Goal: Task Accomplishment & Management: Complete application form

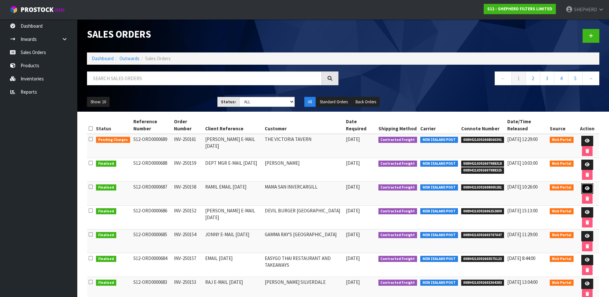
click at [585, 189] on icon at bounding box center [587, 188] width 5 height 4
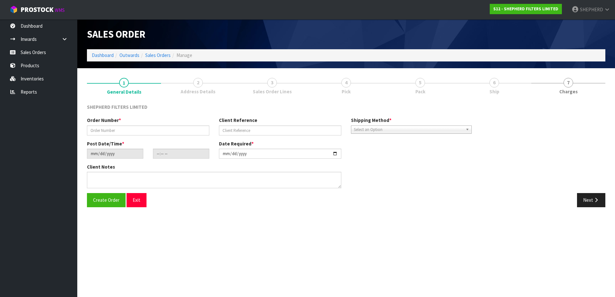
type input "INV-250158"
type input "RAMIL EMAIL [DATE]"
type input "[DATE]"
type input "20:39:00.000"
type input "[DATE]"
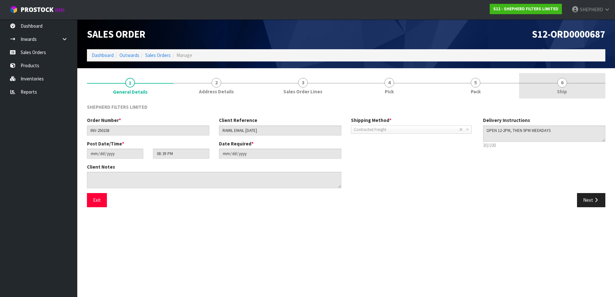
click at [562, 83] on span "6" at bounding box center [562, 83] width 10 height 10
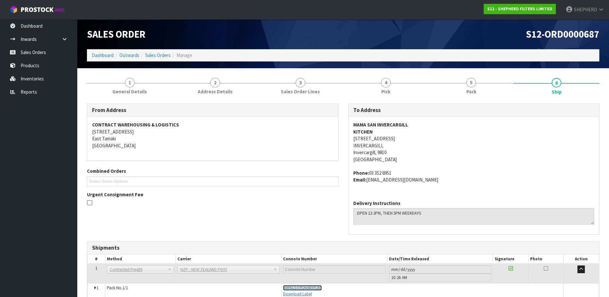
click at [322, 287] on span "00894210392608005281" at bounding box center [302, 287] width 39 height 5
click at [25, 51] on link "Sales Orders" at bounding box center [38, 52] width 77 height 13
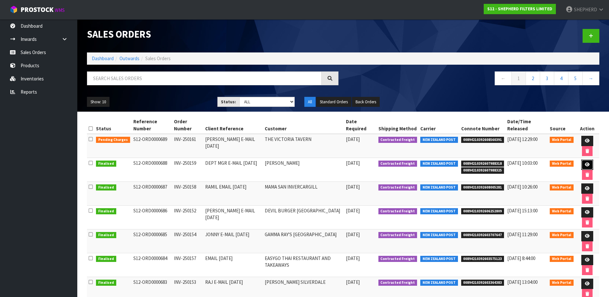
click at [587, 165] on icon at bounding box center [587, 165] width 5 height 4
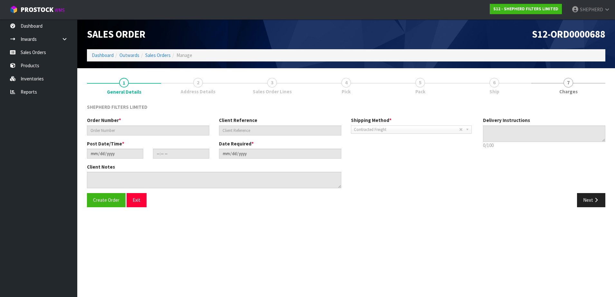
type input "INV-250159"
type input "DEPT MGR E-MAIL [DATE]"
type input "[DATE]"
type input "23:45:00.000"
type input "[DATE]"
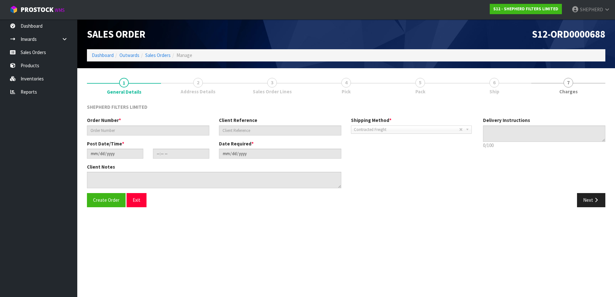
type textarea "PLS CHOOSE A BOX/BOXES FROM OWN STOCK TO SHIP THIS IN THE MOST ECONOMICAL WAY P…"
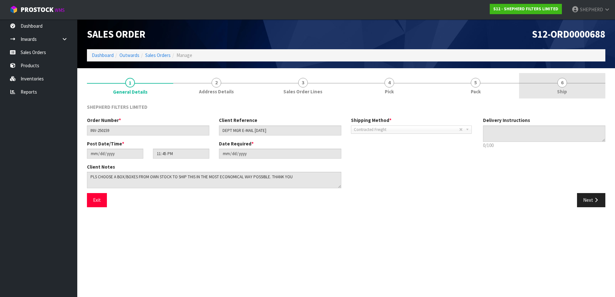
click at [565, 82] on span "6" at bounding box center [562, 83] width 10 height 10
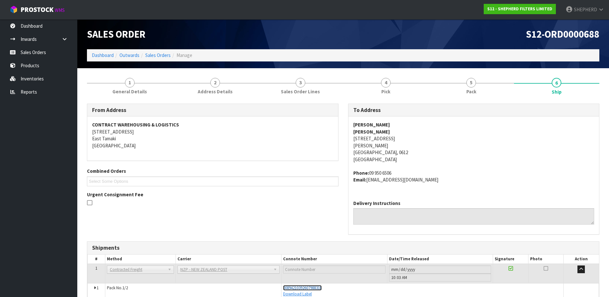
click at [319, 288] on span "00894210392607988318" at bounding box center [302, 287] width 39 height 5
click at [37, 55] on link "Sales Orders" at bounding box center [38, 52] width 77 height 13
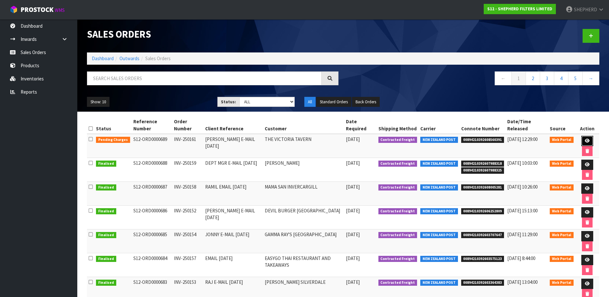
click at [585, 139] on icon at bounding box center [587, 141] width 5 height 4
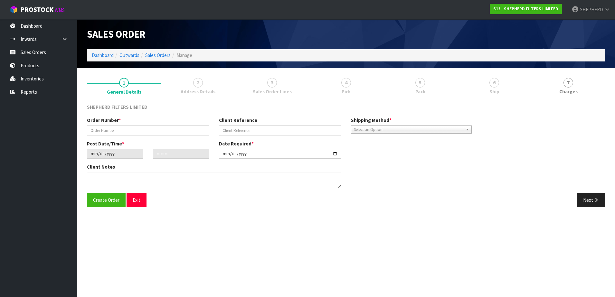
type input "INV-250161"
type input "[PERSON_NAME] E-MAIL [DATE]"
type input "[DATE]"
type input "20:50:00.000"
type input "[DATE]"
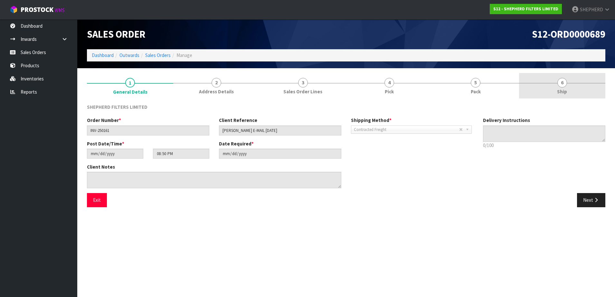
click at [562, 84] on span "6" at bounding box center [562, 83] width 10 height 10
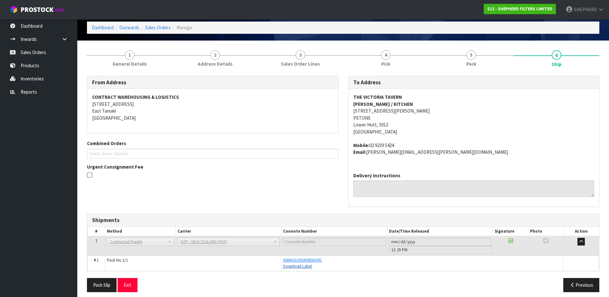
scroll to position [33, 0]
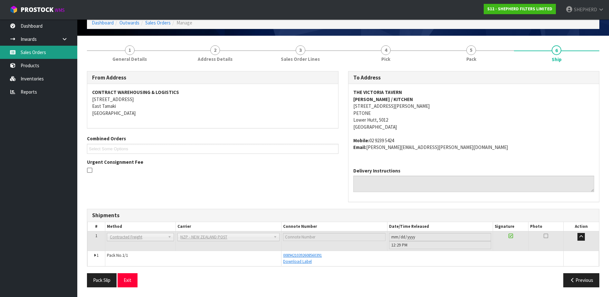
click at [37, 50] on link "Sales Orders" at bounding box center [38, 52] width 77 height 13
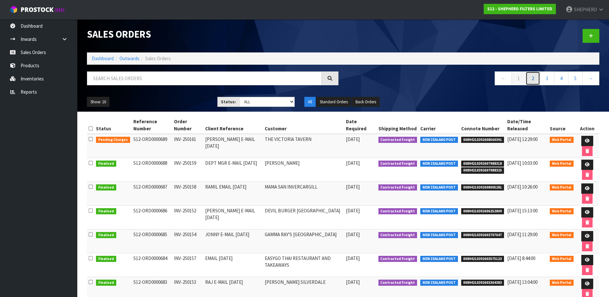
click at [534, 81] on link "2" at bounding box center [532, 78] width 14 height 14
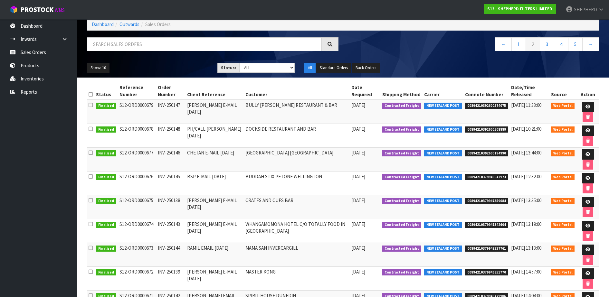
scroll to position [33, 0]
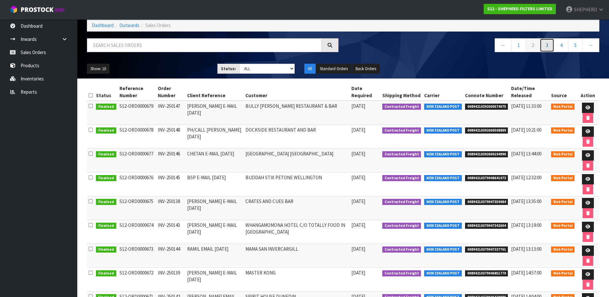
click at [546, 44] on link "3" at bounding box center [547, 45] width 14 height 14
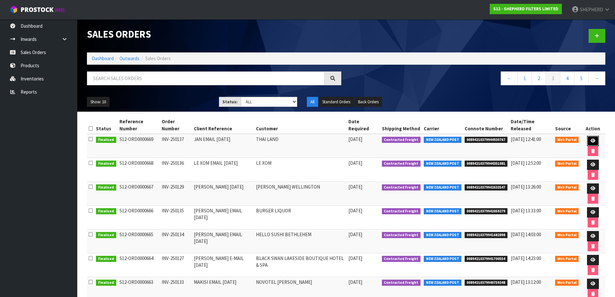
click at [590, 139] on icon at bounding box center [592, 141] width 5 height 4
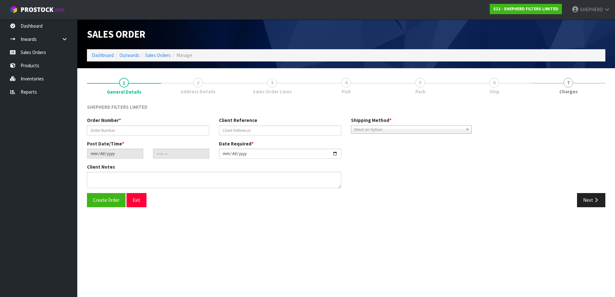
type input "INV-250137"
type input "JAN EMAIL [DATE]"
type input "[DATE]"
type input "18:50:00.000"
type input "[DATE]"
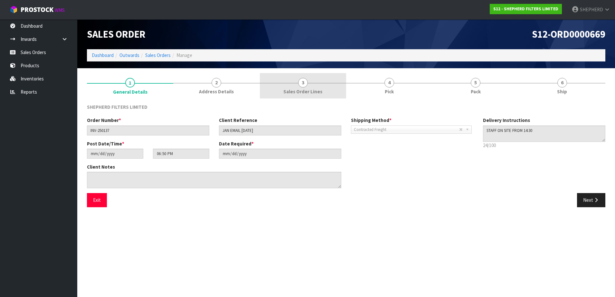
click at [302, 84] on span "3" at bounding box center [303, 83] width 10 height 10
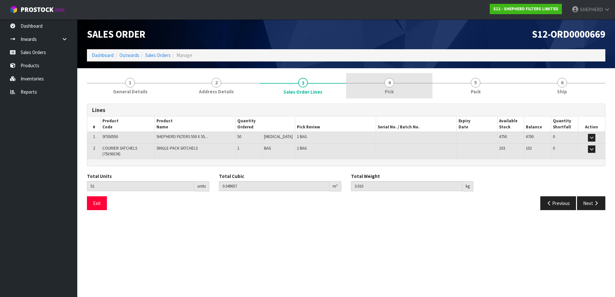
click at [390, 84] on span "4" at bounding box center [389, 83] width 10 height 10
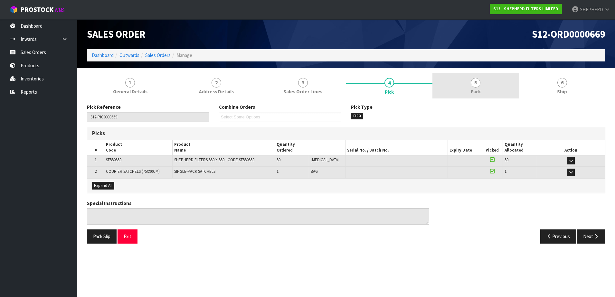
click at [476, 84] on span "5" at bounding box center [476, 83] width 10 height 10
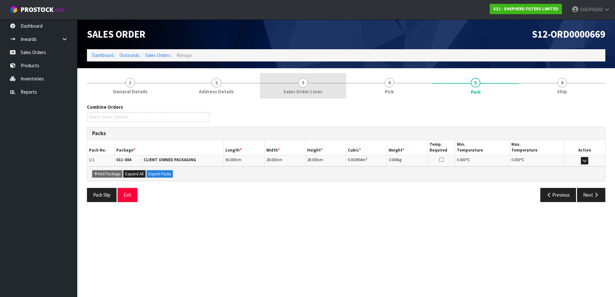
click at [302, 83] on span "3" at bounding box center [303, 83] width 10 height 10
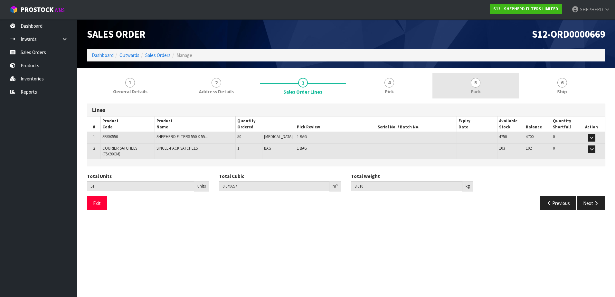
click at [477, 86] on span "5" at bounding box center [476, 83] width 10 height 10
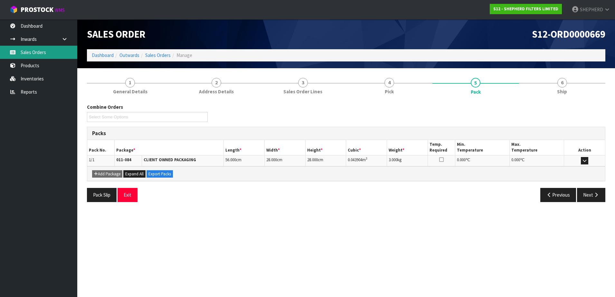
click at [48, 54] on link "Sales Orders" at bounding box center [38, 52] width 77 height 13
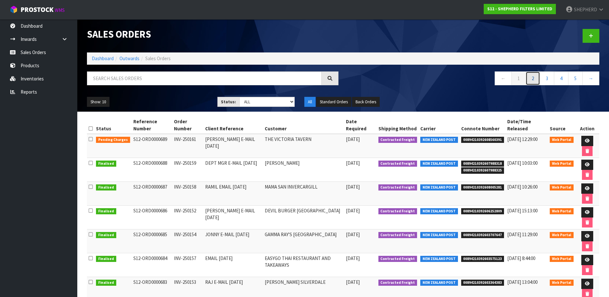
click at [536, 78] on link "2" at bounding box center [532, 78] width 14 height 14
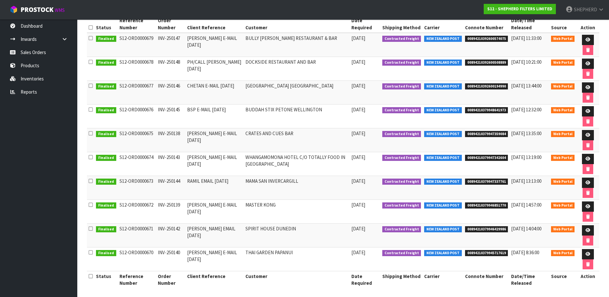
scroll to position [104, 0]
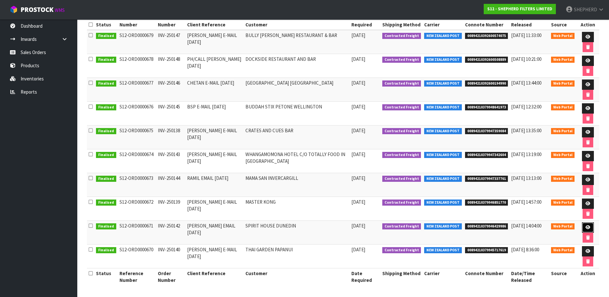
click at [587, 228] on icon at bounding box center [587, 227] width 5 height 4
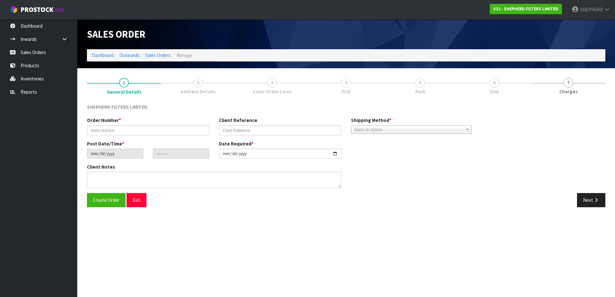
type input "INV-250142"
type input "[PERSON_NAME] EMAIL [DATE]"
type input "[DATE]"
type input "20:48:00.000"
type input "[DATE]"
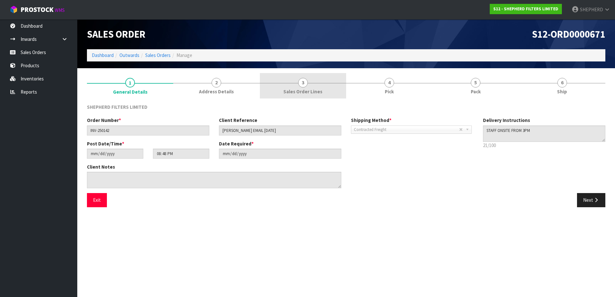
click at [302, 82] on span "3" at bounding box center [303, 83] width 10 height 10
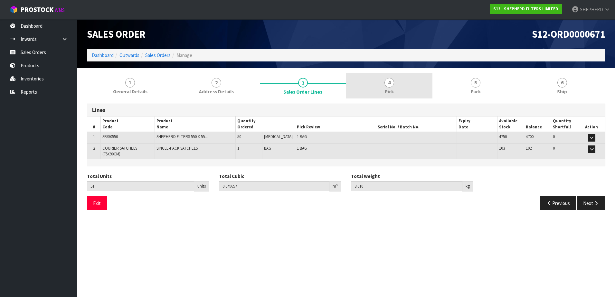
click at [391, 84] on span "4" at bounding box center [389, 83] width 10 height 10
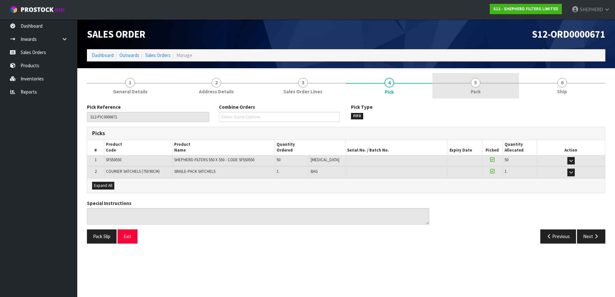
click at [478, 82] on span "5" at bounding box center [476, 83] width 10 height 10
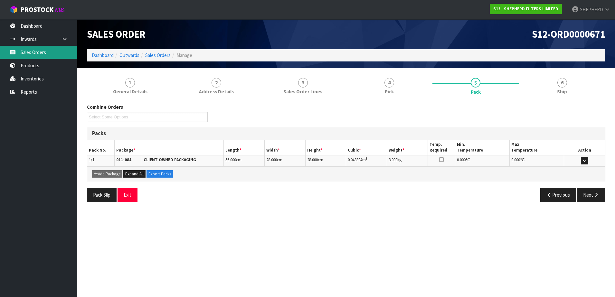
click at [48, 55] on link "Sales Orders" at bounding box center [38, 52] width 77 height 13
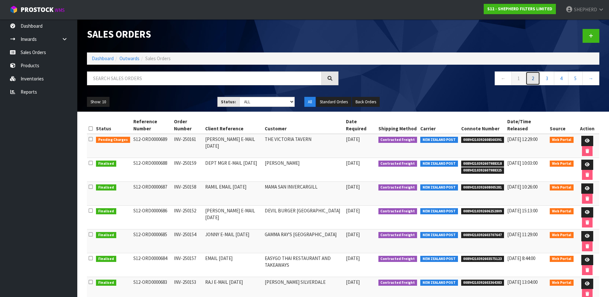
click at [534, 80] on link "2" at bounding box center [532, 78] width 14 height 14
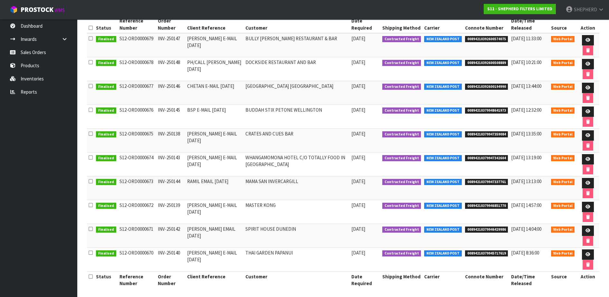
scroll to position [104, 0]
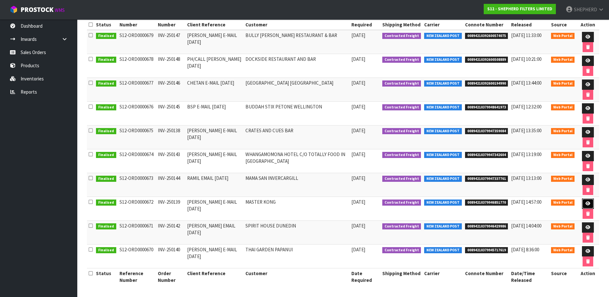
click at [588, 202] on icon at bounding box center [587, 204] width 5 height 4
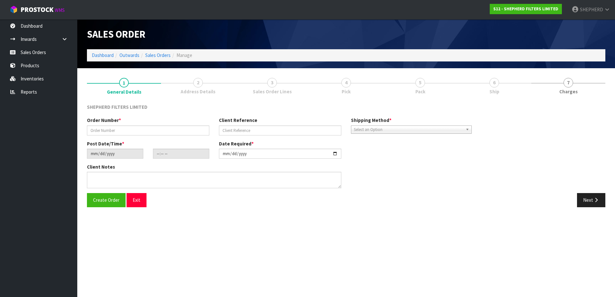
type input "INV-250139"
type input "[PERSON_NAME] E-MAIL [DATE]"
type input "[DATE]"
type input "18:56:00.000"
type input "[DATE]"
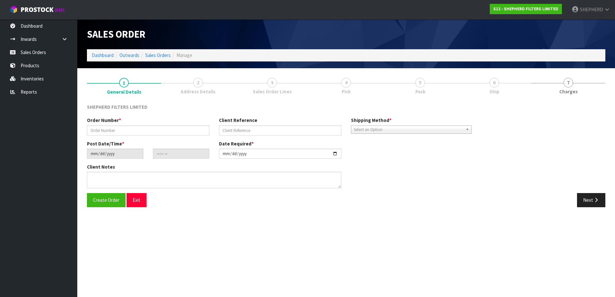
type textarea "PLACE IN CARTON THAT SUITS THIS SIZE PLS (UNLESS ALL 3 COMPACT PACKS FIT IN ONE…"
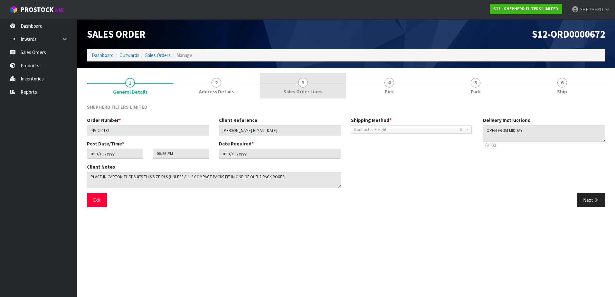
click at [300, 84] on span "3" at bounding box center [303, 83] width 10 height 10
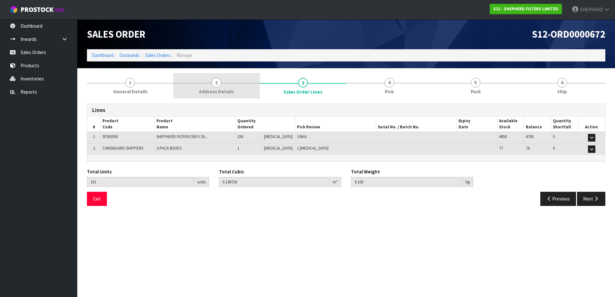
click at [219, 84] on span "2" at bounding box center [217, 83] width 10 height 10
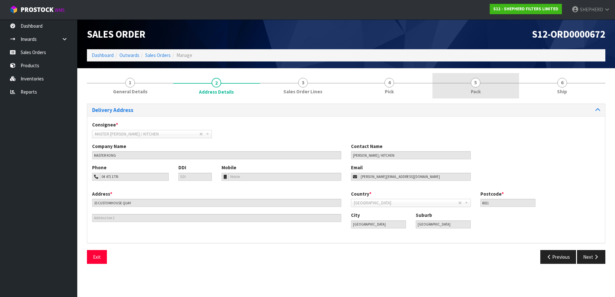
click at [475, 83] on span "5" at bounding box center [476, 83] width 10 height 10
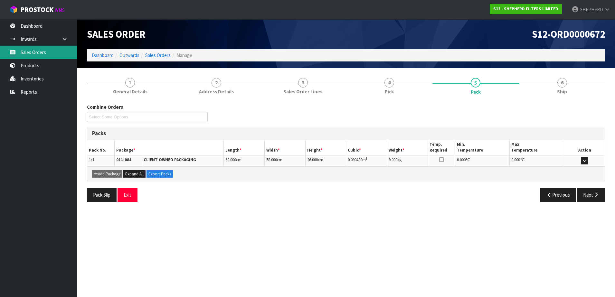
click at [23, 52] on link "Sales Orders" at bounding box center [38, 52] width 77 height 13
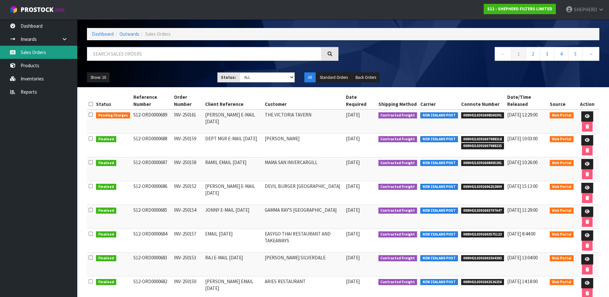
scroll to position [24, 0]
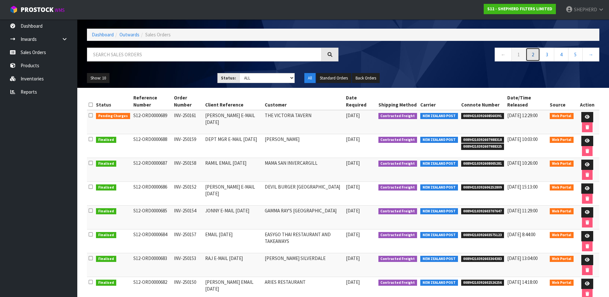
drag, startPoint x: 531, startPoint y: 57, endPoint x: 369, endPoint y: 83, distance: 164.4
click at [532, 57] on link "2" at bounding box center [532, 55] width 14 height 14
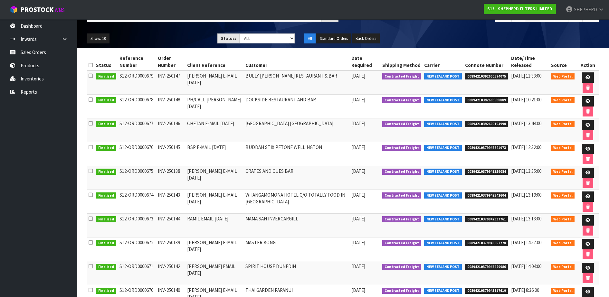
scroll to position [64, 0]
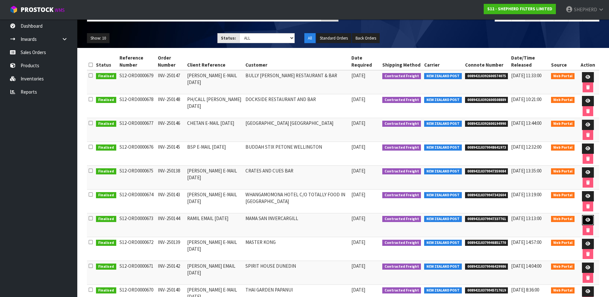
click at [582, 221] on link at bounding box center [588, 220] width 12 height 10
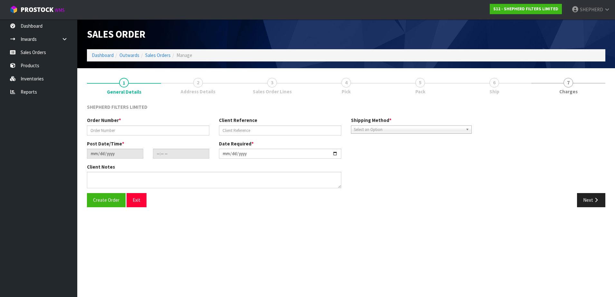
type input "INV-250144"
type input "RAMIL EMAIL [DATE]"
type input "[DATE]"
type input "20:48:00.000"
type input "[DATE]"
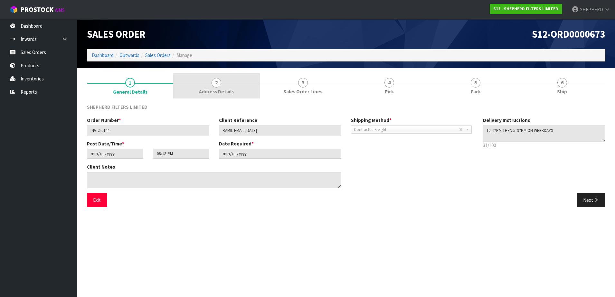
click at [220, 81] on span "2" at bounding box center [217, 83] width 10 height 10
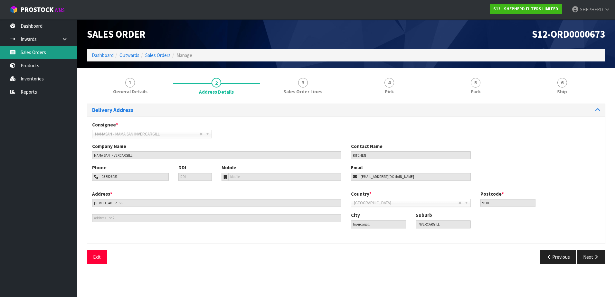
click at [48, 54] on link "Sales Orders" at bounding box center [38, 52] width 77 height 13
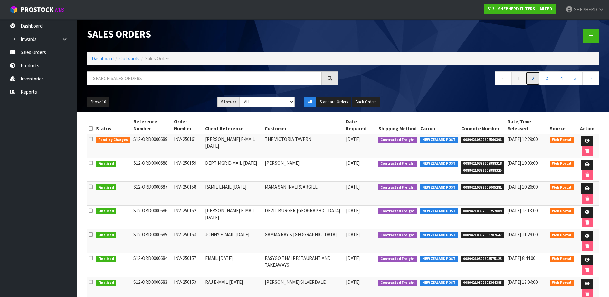
click at [535, 78] on link "2" at bounding box center [532, 78] width 14 height 14
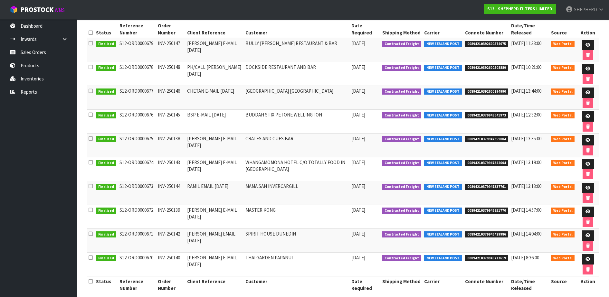
scroll to position [104, 0]
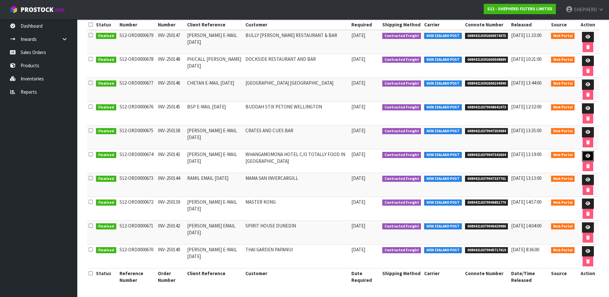
click at [589, 158] on link at bounding box center [588, 156] width 12 height 10
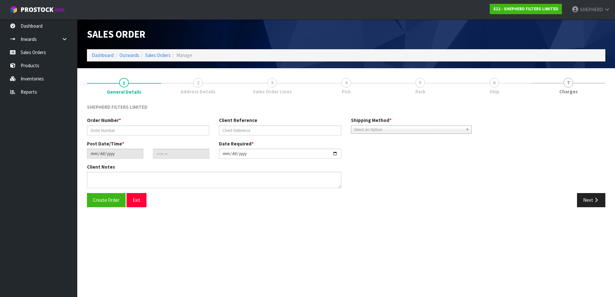
type input "INV-250143"
type input "[PERSON_NAME] E-MAIL [DATE]"
type input "[DATE]"
type input "17:13:00.000"
type input "[DATE]"
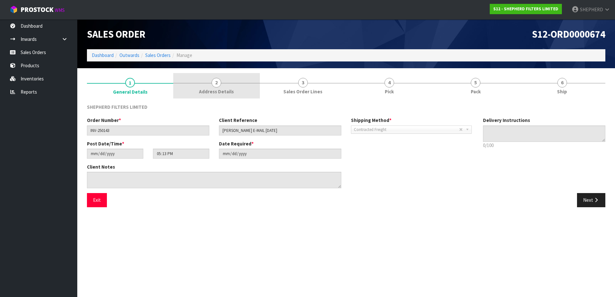
click at [218, 83] on span "2" at bounding box center [217, 83] width 10 height 10
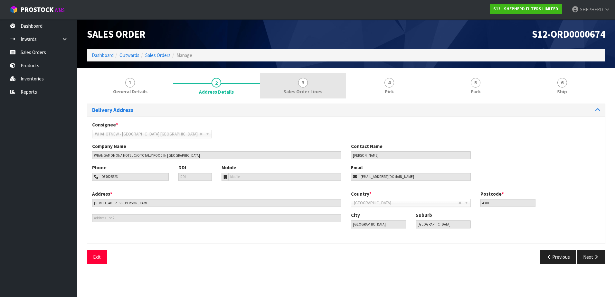
click at [301, 80] on span "3" at bounding box center [303, 83] width 10 height 10
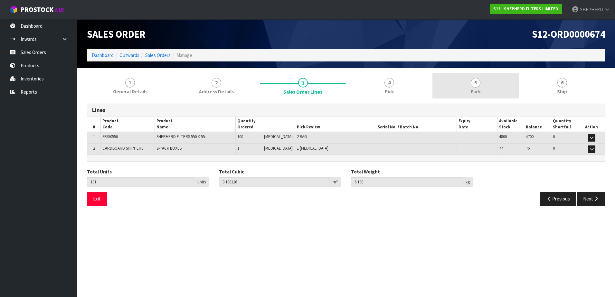
click at [477, 83] on span "5" at bounding box center [476, 83] width 10 height 10
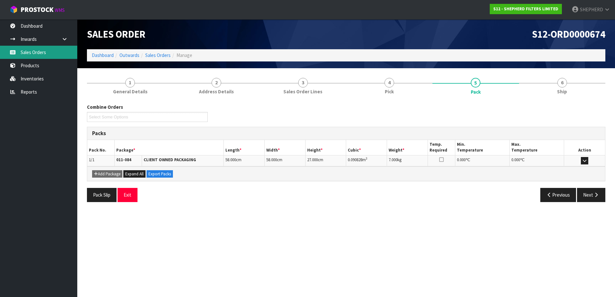
click at [39, 50] on link "Sales Orders" at bounding box center [38, 52] width 77 height 13
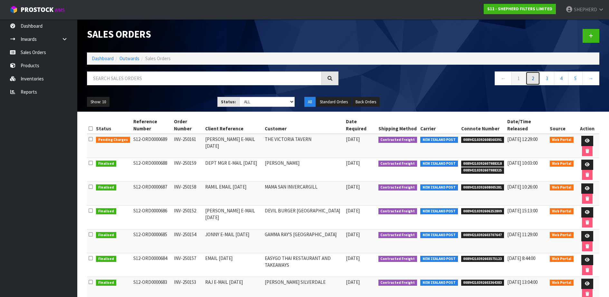
click at [533, 75] on link "2" at bounding box center [532, 78] width 14 height 14
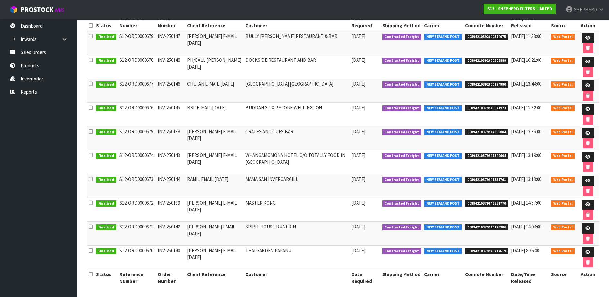
scroll to position [104, 0]
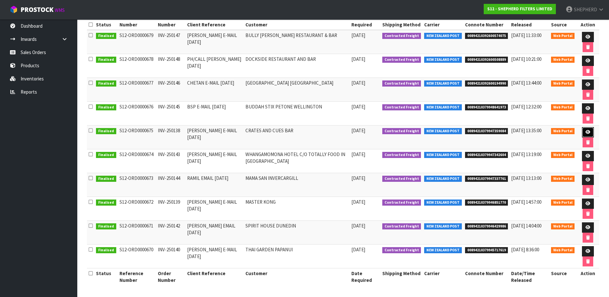
click at [586, 134] on icon at bounding box center [587, 132] width 5 height 4
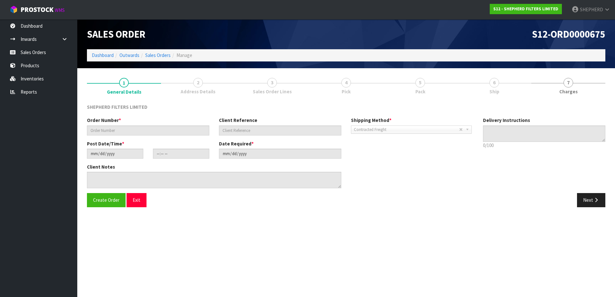
type input "INV-250138"
type input "[PERSON_NAME] E-MAIL [DATE]"
type input "[DATE]"
type input "15:18:00.000"
type input "[DATE]"
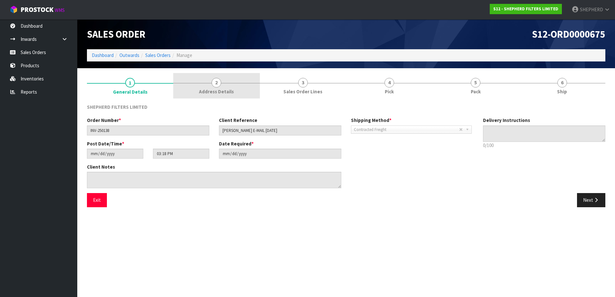
click at [217, 80] on span "2" at bounding box center [217, 83] width 10 height 10
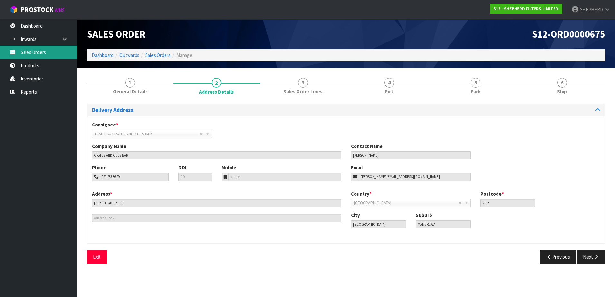
click at [58, 54] on link "Sales Orders" at bounding box center [38, 52] width 77 height 13
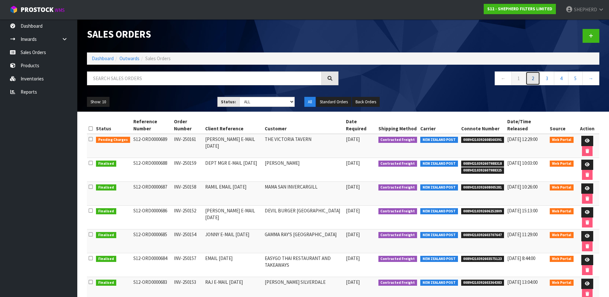
click at [530, 78] on link "2" at bounding box center [532, 78] width 14 height 14
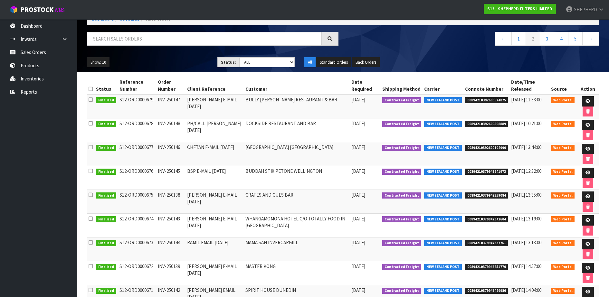
scroll to position [40, 0]
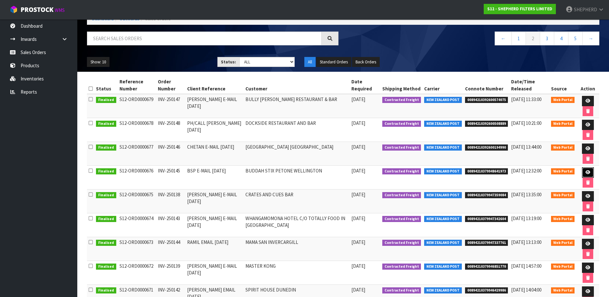
click at [590, 173] on link at bounding box center [588, 172] width 12 height 10
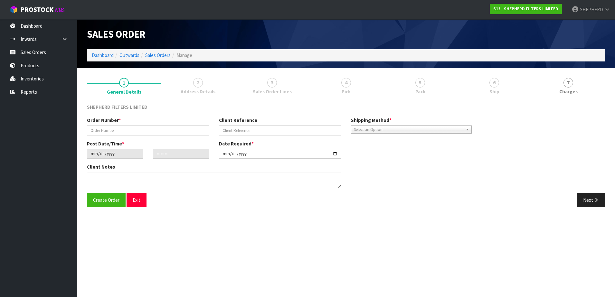
type input "INV-250145"
type input "BSP E-MAIL [DATE]"
type input "[DATE]"
type input "16:45:00.000"
type input "[DATE]"
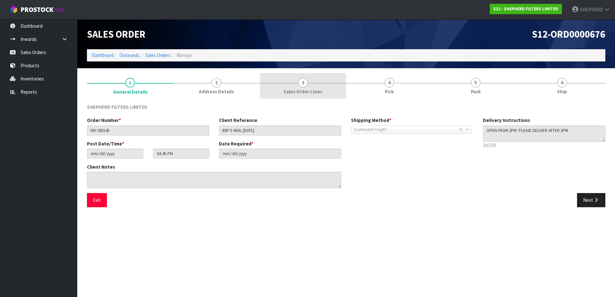
click at [305, 82] on span "3" at bounding box center [303, 83] width 10 height 10
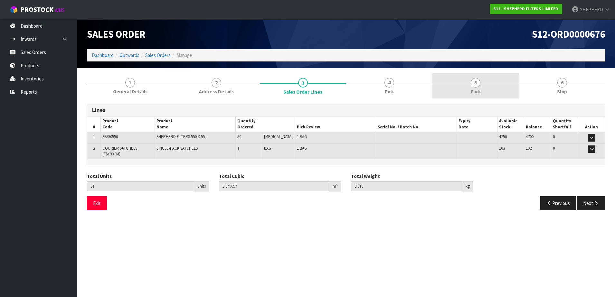
click at [477, 84] on span "5" at bounding box center [476, 83] width 10 height 10
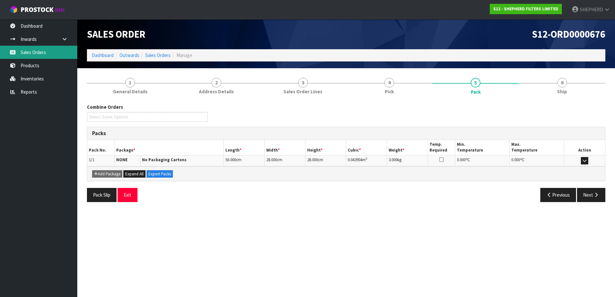
click at [37, 52] on link "Sales Orders" at bounding box center [38, 52] width 77 height 13
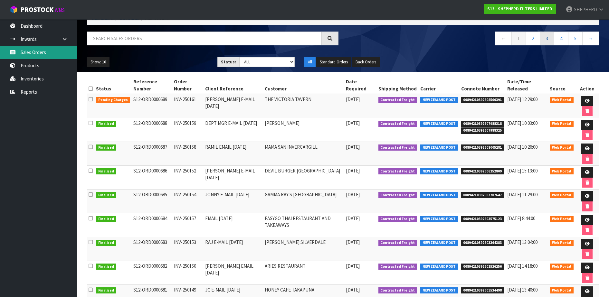
scroll to position [40, 0]
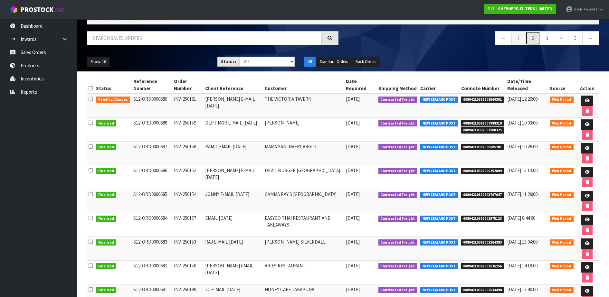
click at [533, 37] on link "2" at bounding box center [532, 38] width 14 height 14
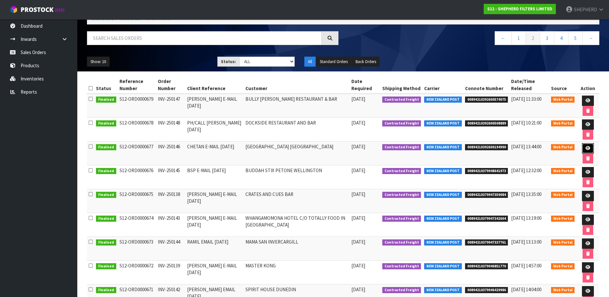
click at [590, 147] on link at bounding box center [588, 148] width 12 height 10
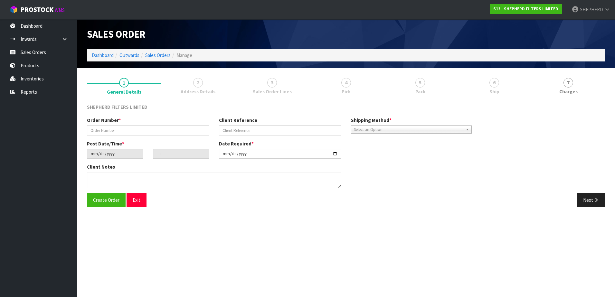
type input "INV-250146"
type input "CHETAN E-MAIL [DATE]"
type input "[DATE]"
type input "17:18:00.000"
type input "[DATE]"
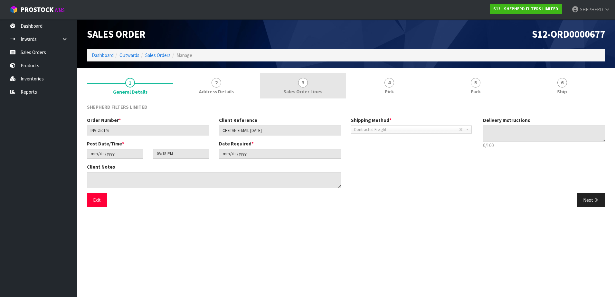
click at [304, 80] on span "3" at bounding box center [303, 83] width 10 height 10
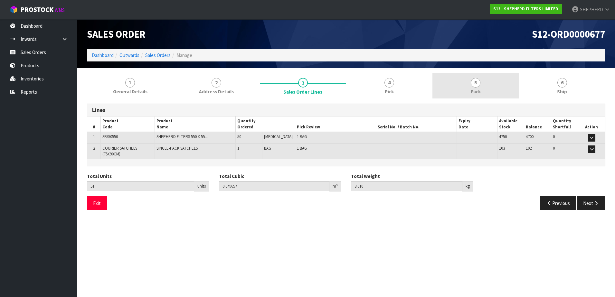
click at [476, 80] on span "5" at bounding box center [476, 83] width 10 height 10
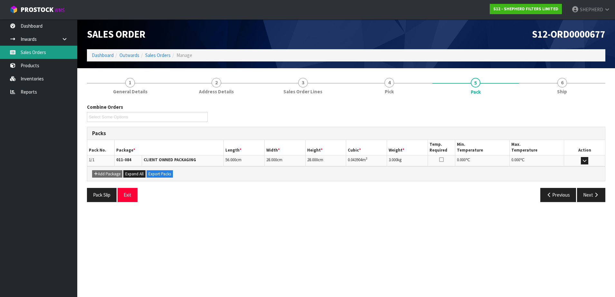
click at [44, 54] on link "Sales Orders" at bounding box center [38, 52] width 77 height 13
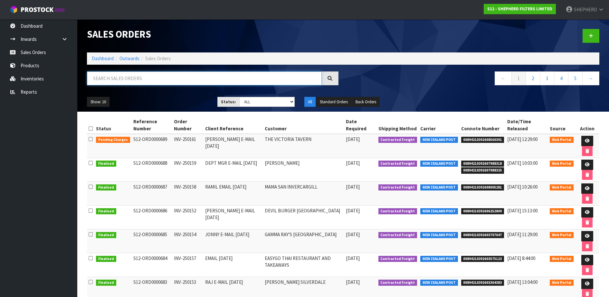
click at [145, 77] on input "text" at bounding box center [204, 78] width 235 height 14
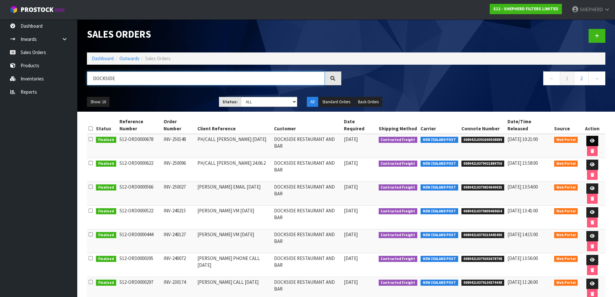
type input "DOCKSIDE"
click at [590, 139] on icon at bounding box center [592, 141] width 5 height 4
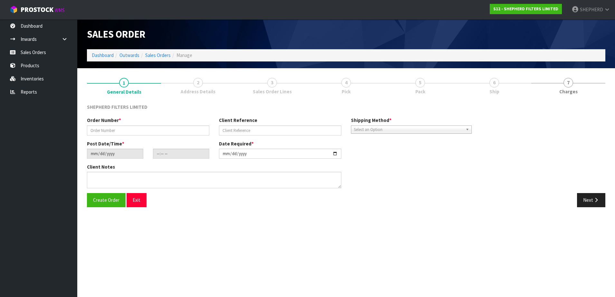
type input "INV-250148"
type input "PH/CALL [PERSON_NAME] [DATE]"
type input "[DATE]"
type input "23:52:00.000"
type input "[DATE]"
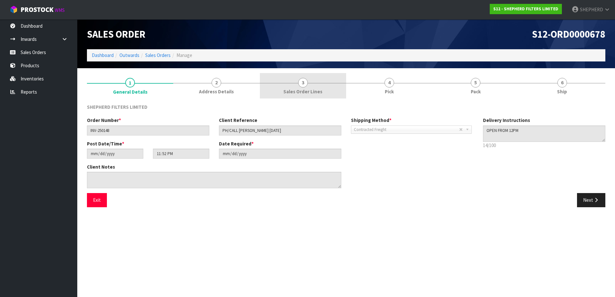
click at [302, 83] on span "3" at bounding box center [303, 83] width 10 height 10
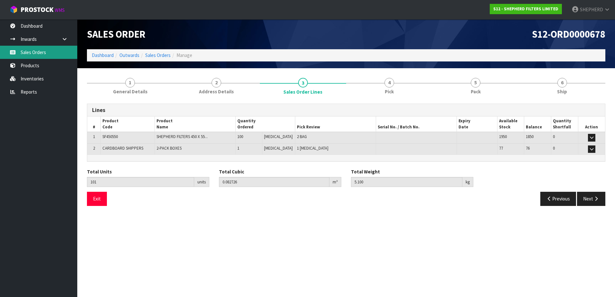
click at [31, 56] on link "Sales Orders" at bounding box center [38, 52] width 77 height 13
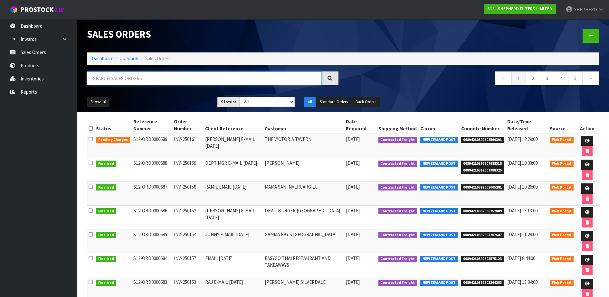
click at [127, 78] on input "text" at bounding box center [204, 78] width 235 height 14
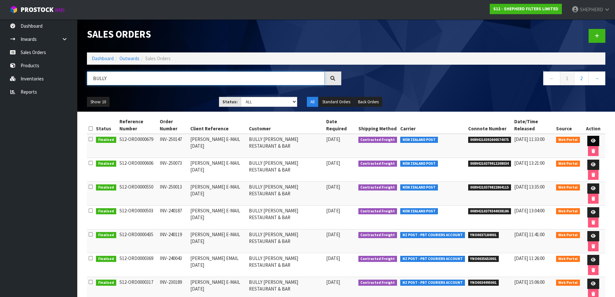
type input "BULLY"
click at [591, 139] on icon at bounding box center [593, 141] width 5 height 4
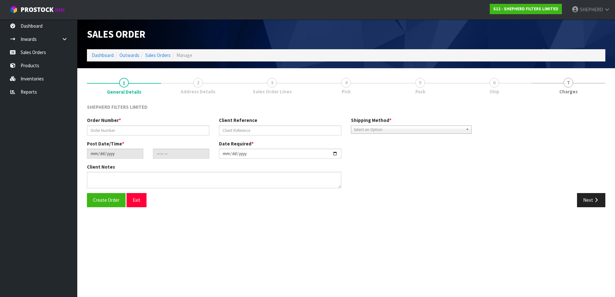
type input "INV-250147"
type input "[PERSON_NAME] E-MAIL [DATE]"
type input "[DATE]"
type input "16:38:00.000"
type input "[DATE]"
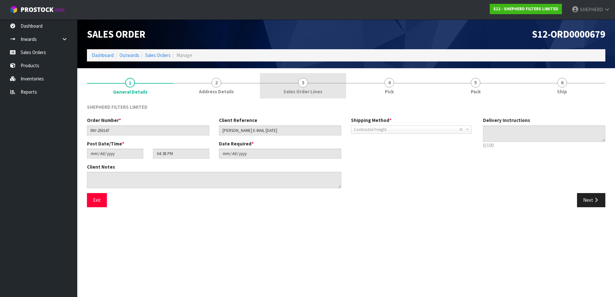
click at [304, 81] on span "3" at bounding box center [303, 83] width 10 height 10
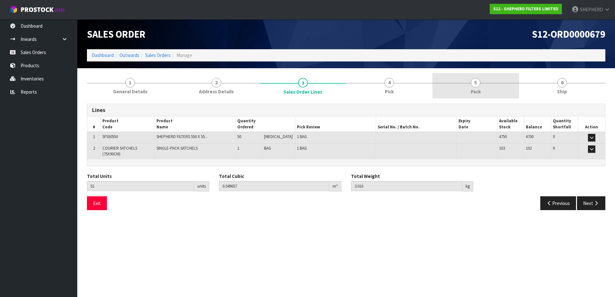
click at [477, 84] on span "5" at bounding box center [476, 83] width 10 height 10
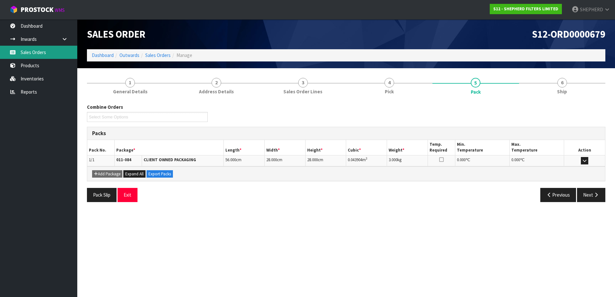
click at [68, 52] on link "Sales Orders" at bounding box center [38, 52] width 77 height 13
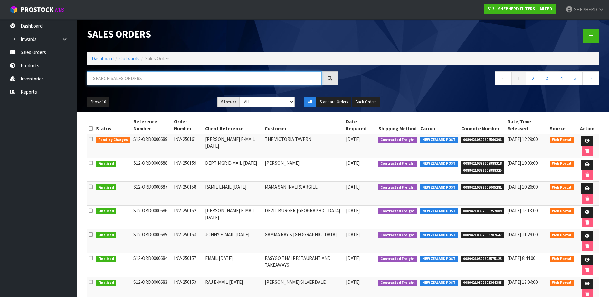
click at [136, 79] on input "text" at bounding box center [204, 78] width 235 height 14
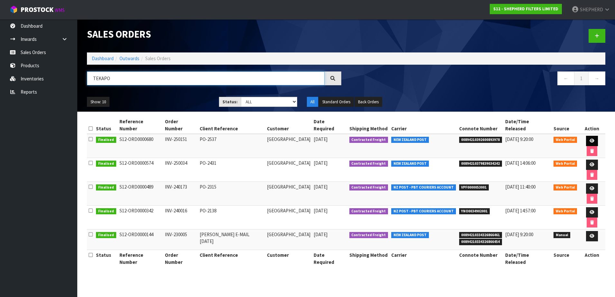
type input "TEKAPO"
click at [590, 139] on icon at bounding box center [592, 141] width 5 height 4
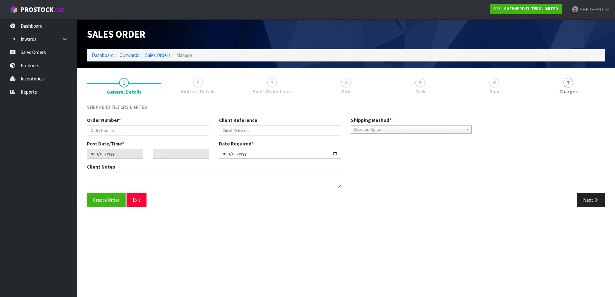
type input "INV-250151"
type input "PO-2537"
type input "[DATE]"
type input "18:51:00.000"
type input "[DATE]"
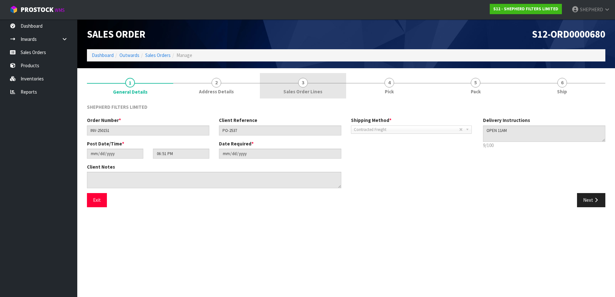
click at [303, 82] on span "3" at bounding box center [303, 83] width 10 height 10
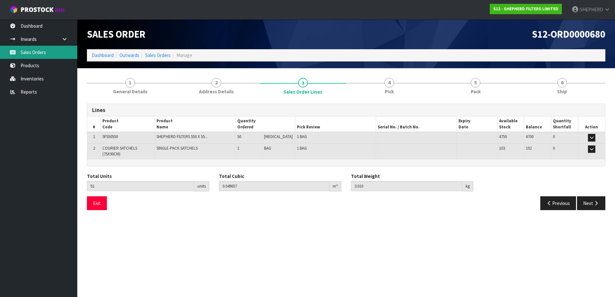
click at [37, 52] on link "Sales Orders" at bounding box center [38, 52] width 77 height 13
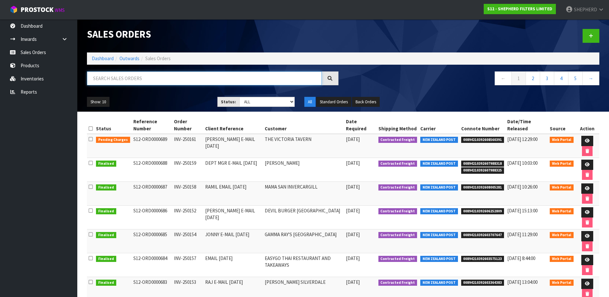
click at [146, 81] on input "text" at bounding box center [204, 78] width 235 height 14
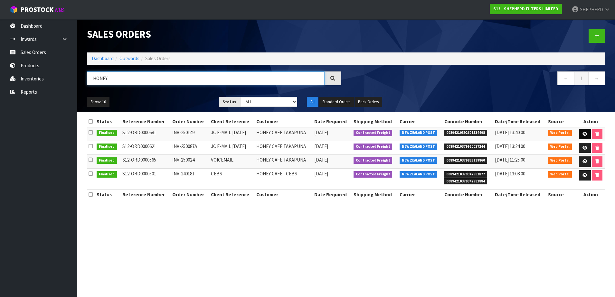
type input "HONEY"
click at [587, 137] on link at bounding box center [585, 134] width 12 height 10
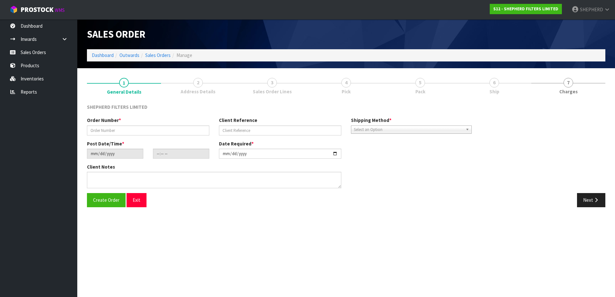
type input "INV-250149"
type input "JC E-MAIL [DATE]"
type input "[DATE]"
type input "15:52:00.000"
type input "[DATE]"
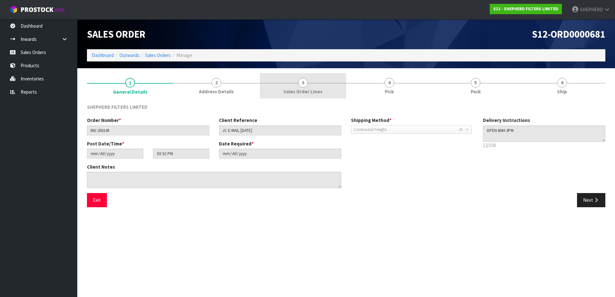
click at [300, 82] on span "3" at bounding box center [303, 83] width 10 height 10
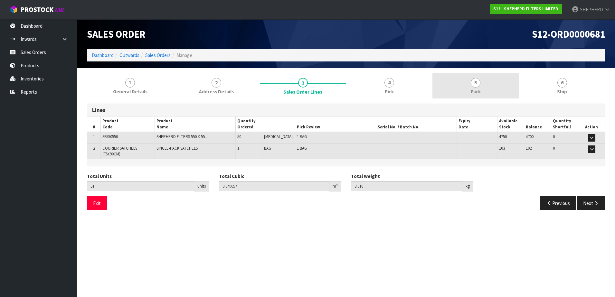
click at [474, 81] on span "5" at bounding box center [476, 83] width 10 height 10
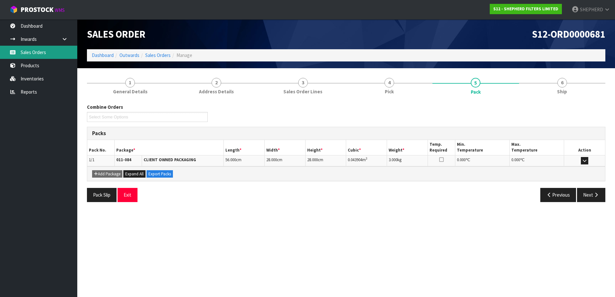
click at [33, 54] on link "Sales Orders" at bounding box center [38, 52] width 77 height 13
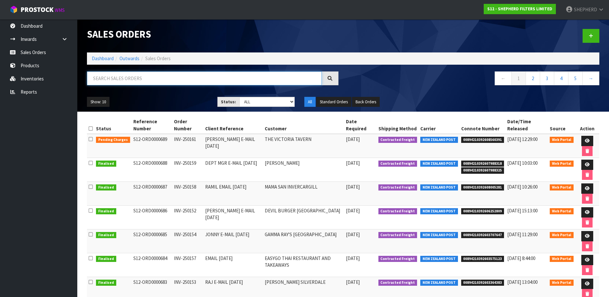
click at [129, 74] on input "text" at bounding box center [204, 78] width 235 height 14
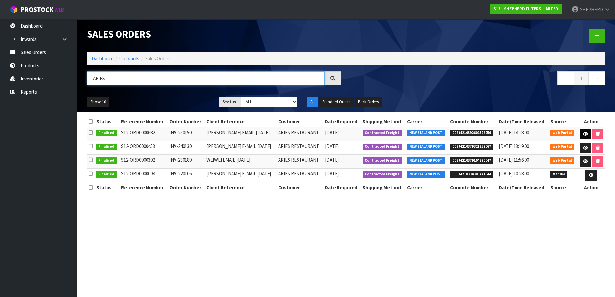
type input "ARIES"
click at [585, 137] on link at bounding box center [586, 134] width 12 height 10
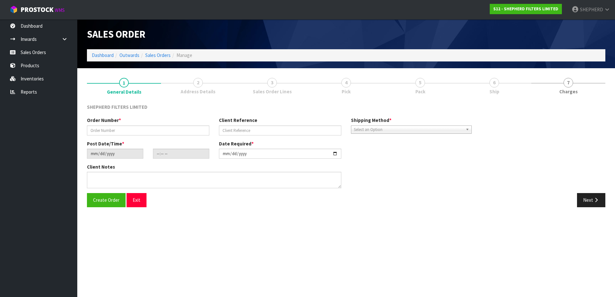
type input "INV-250150"
type input "[PERSON_NAME] EMAIL [DATE]"
type input "[DATE]"
type input "17:38:00.000"
type input "[DATE]"
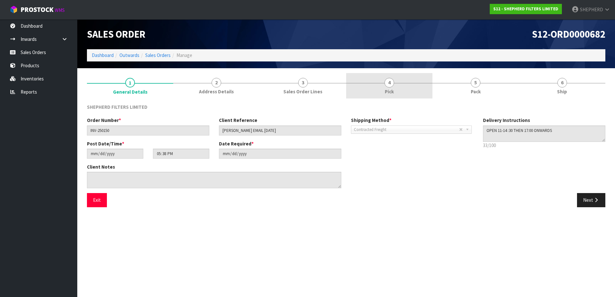
click at [389, 86] on span "4" at bounding box center [389, 83] width 10 height 10
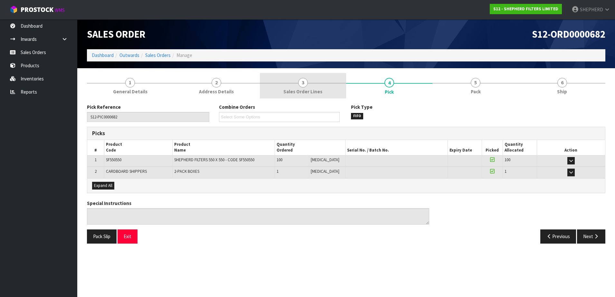
click at [305, 81] on span "3" at bounding box center [303, 83] width 10 height 10
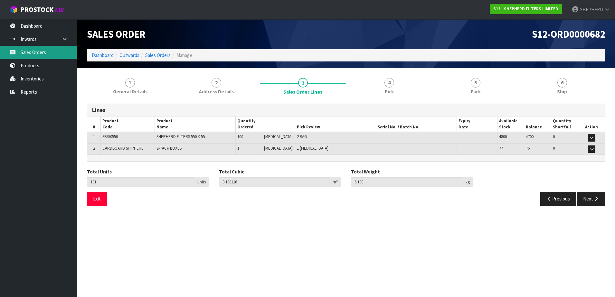
click at [45, 53] on link "Sales Orders" at bounding box center [38, 52] width 77 height 13
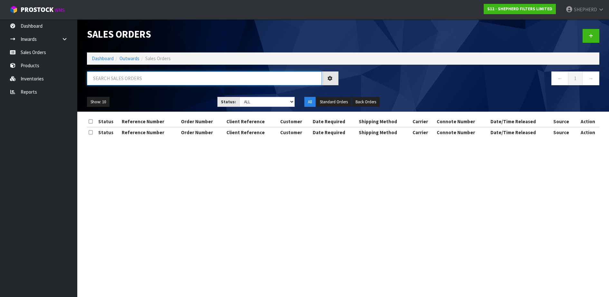
click at [167, 74] on input "text" at bounding box center [204, 78] width 235 height 14
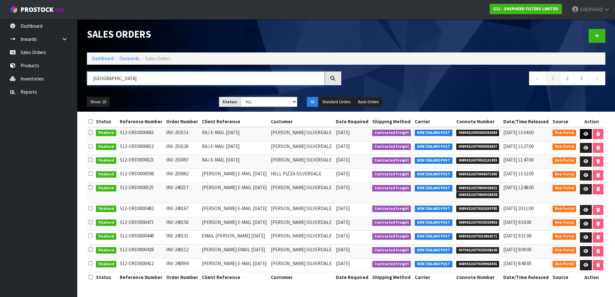
type input "[GEOGRAPHIC_DATA]"
click at [589, 135] on link at bounding box center [586, 134] width 12 height 10
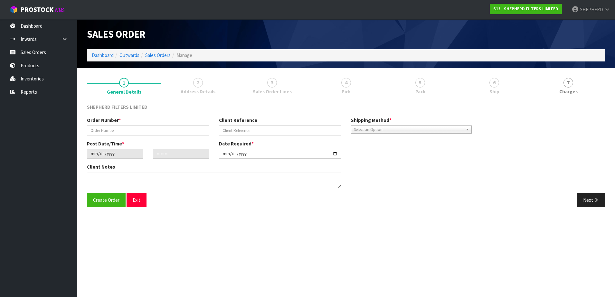
type input "INV-250153"
type input "RAJ E-MAIL [DATE]"
type input "[DATE]"
type input "22:41:00.000"
type input "[DATE]"
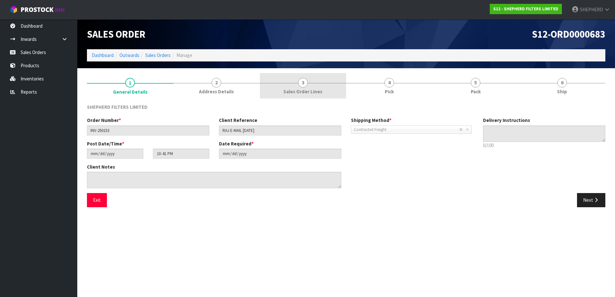
click at [305, 84] on span "3" at bounding box center [303, 83] width 10 height 10
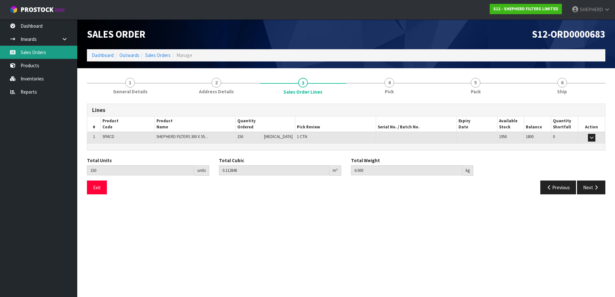
click at [56, 52] on link "Sales Orders" at bounding box center [38, 52] width 77 height 13
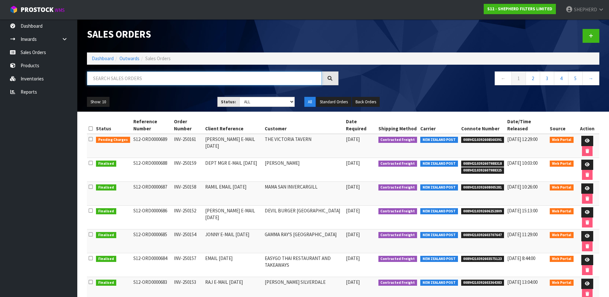
click at [125, 76] on input "text" at bounding box center [204, 78] width 235 height 14
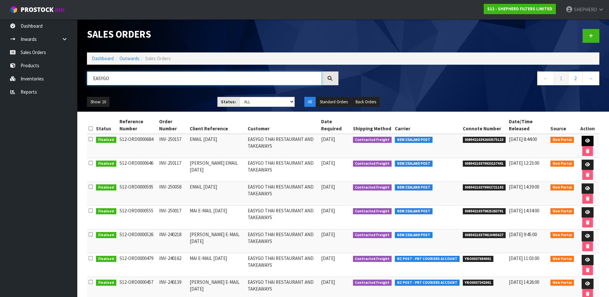
type input "EASYGO"
click at [588, 140] on icon at bounding box center [587, 141] width 5 height 4
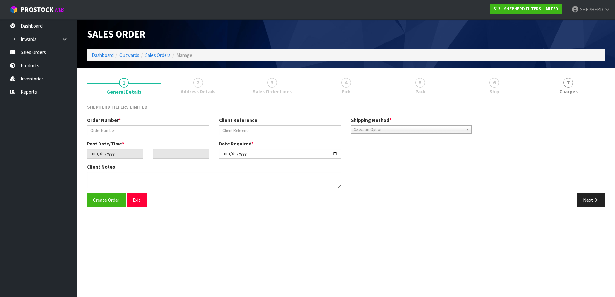
type input "INV-250157"
type input "EMAIL [DATE]"
type input "[DATE]"
type input "22:46:00.000"
type input "[DATE]"
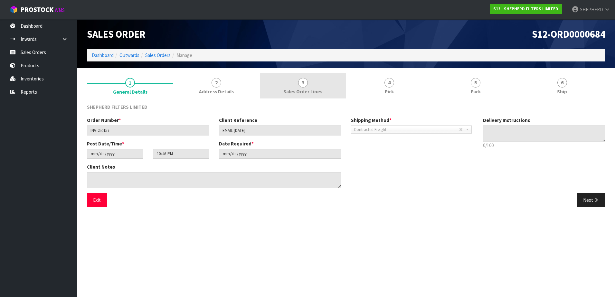
click at [300, 83] on span "3" at bounding box center [303, 83] width 10 height 10
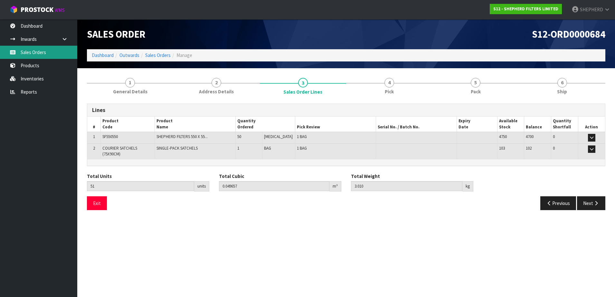
click at [37, 50] on link "Sales Orders" at bounding box center [38, 52] width 77 height 13
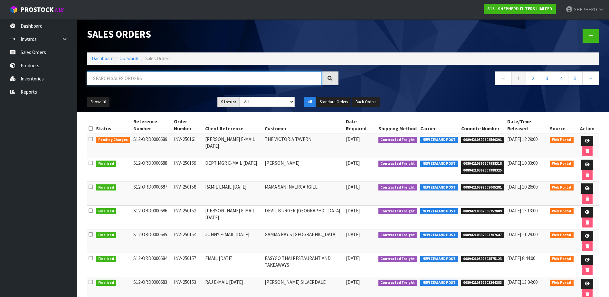
click at [156, 76] on input "text" at bounding box center [204, 78] width 235 height 14
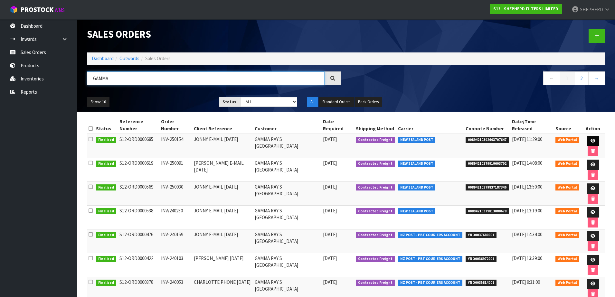
type input "GAMMA"
click at [588, 136] on link at bounding box center [593, 141] width 12 height 10
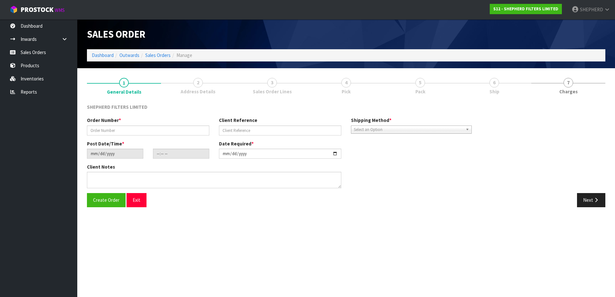
type input "INV-250154"
type input "JONNY E-MAIL [DATE]"
type input "[DATE]"
type input "16:47:00.000"
type input "[DATE]"
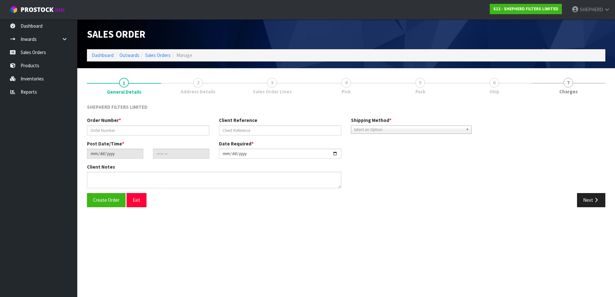
type textarea "CLOSED [DATE] OPEN 11AM-2PM AND 5-8PM"
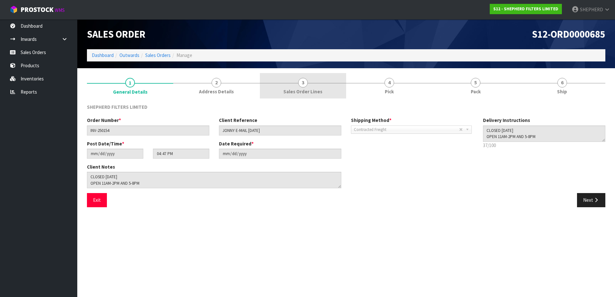
click at [303, 85] on span "3" at bounding box center [303, 83] width 10 height 10
